Goal: Transaction & Acquisition: Subscribe to service/newsletter

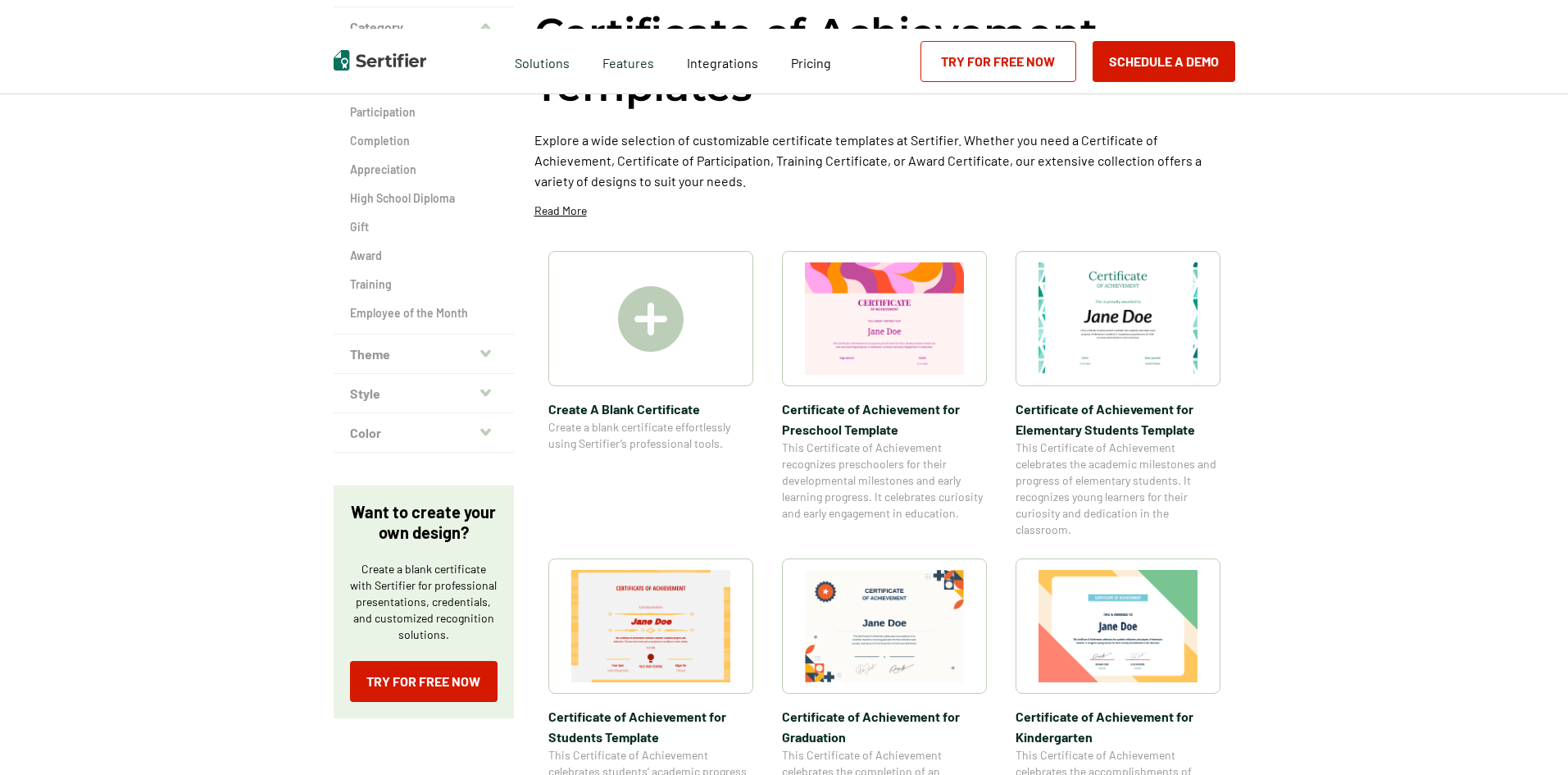
scroll to position [164, 0]
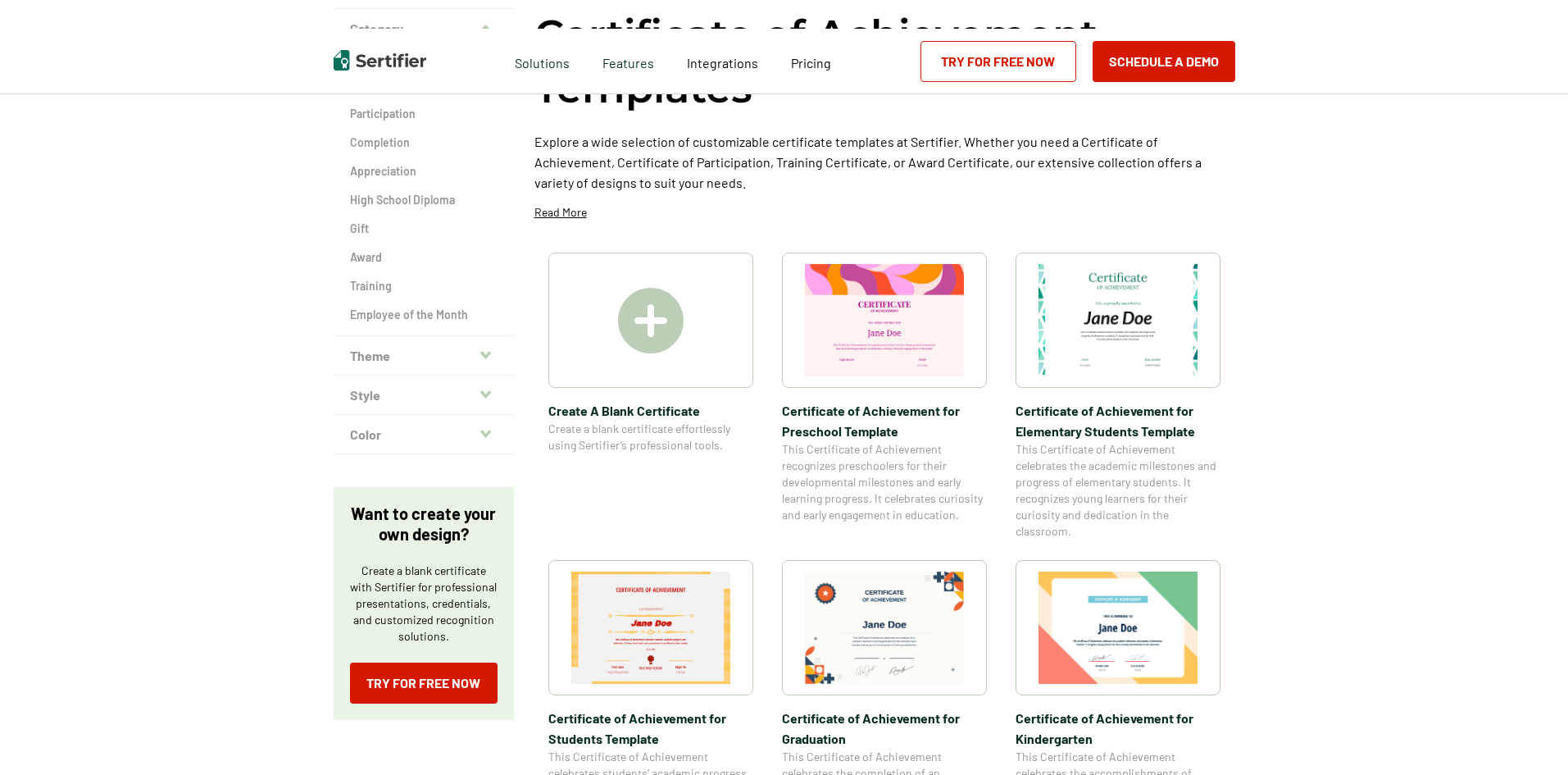
click at [653, 350] on img at bounding box center [650, 320] width 65 height 65
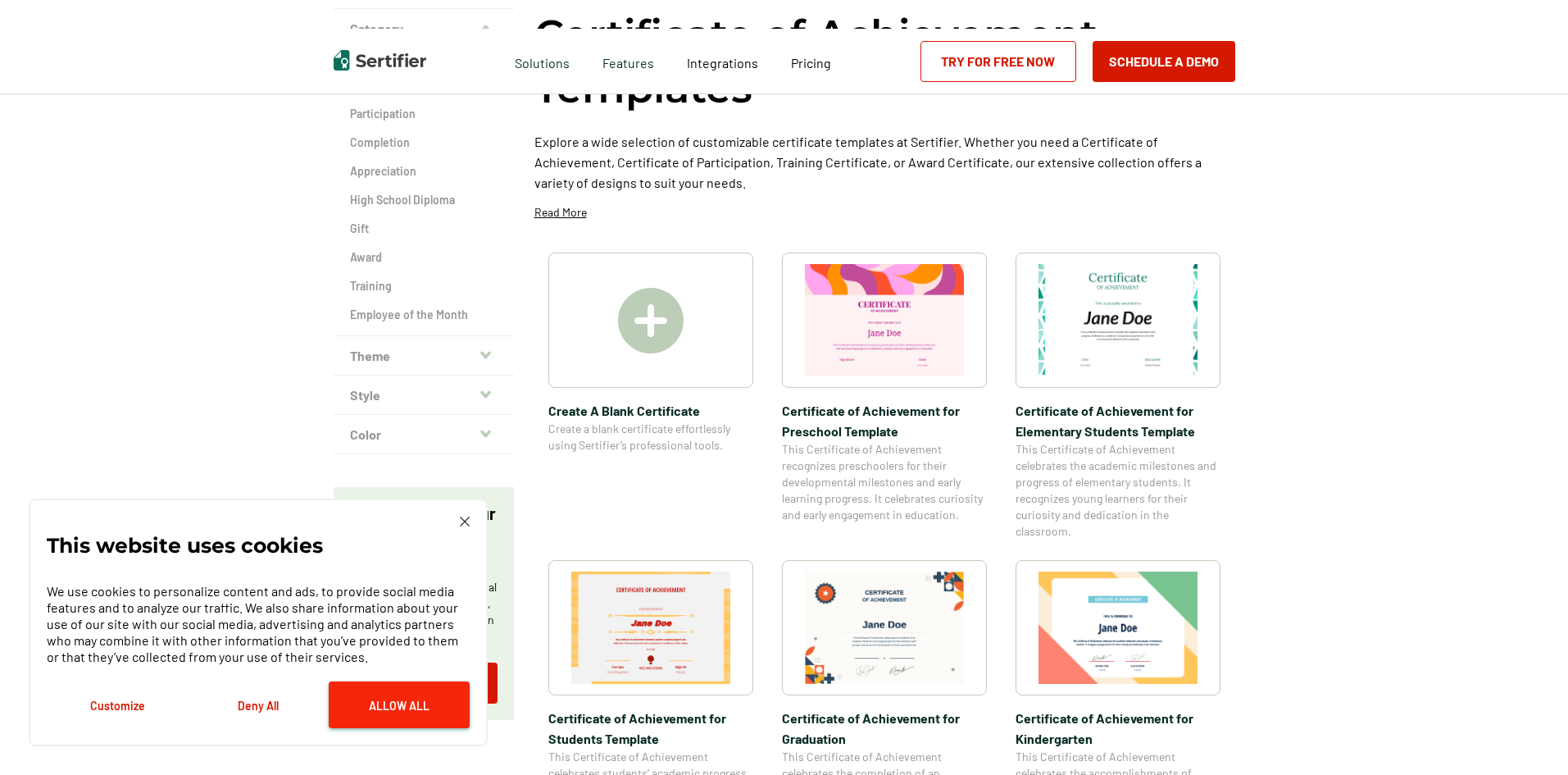
click at [418, 720] on button "Allow All" at bounding box center [399, 705] width 141 height 47
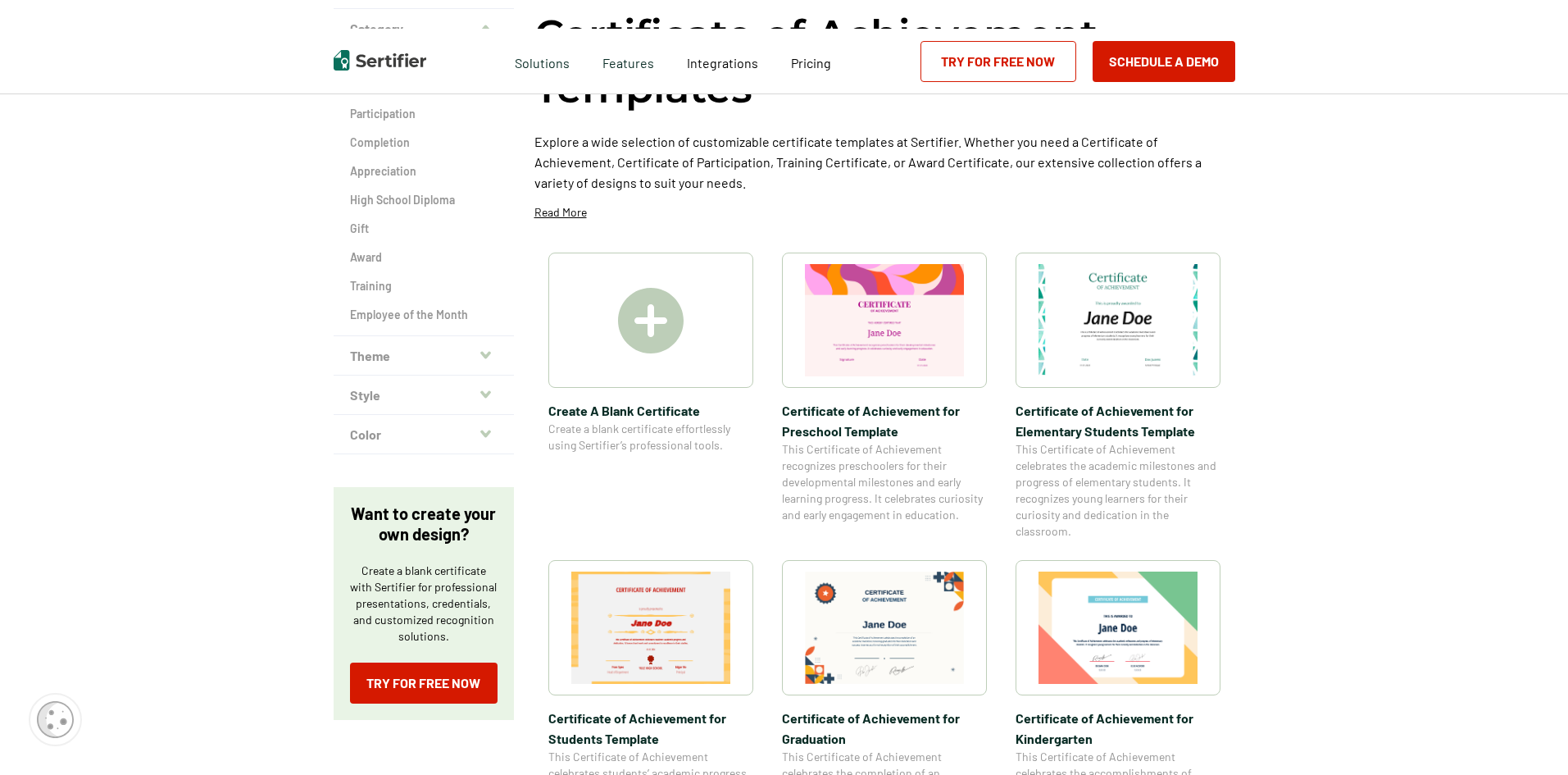
click at [700, 360] on div at bounding box center [651, 320] width 205 height 135
